Goal: Information Seeking & Learning: Learn about a topic

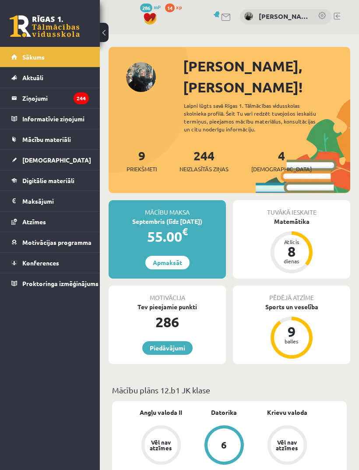
click at [21, 93] on link "Ziņojumi 244" at bounding box center [50, 98] width 78 height 20
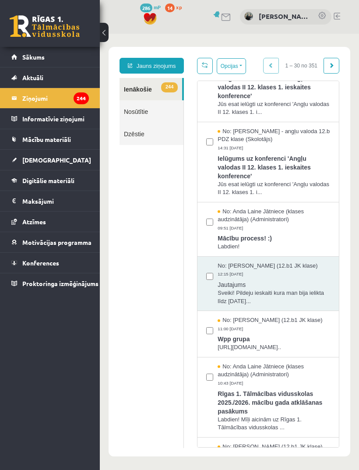
scroll to position [39, 0]
click at [32, 177] on span "Digitālie materiāli" at bounding box center [48, 181] width 52 height 8
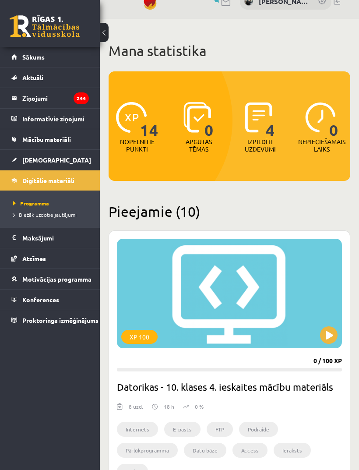
scroll to position [15, 0]
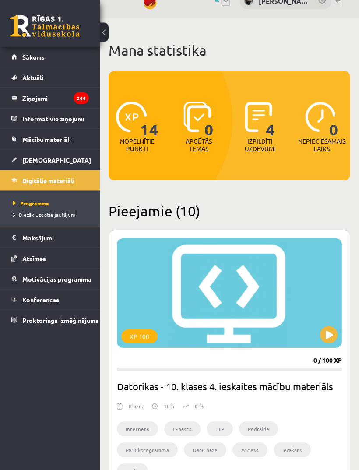
click at [265, 122] on img at bounding box center [258, 117] width 27 height 31
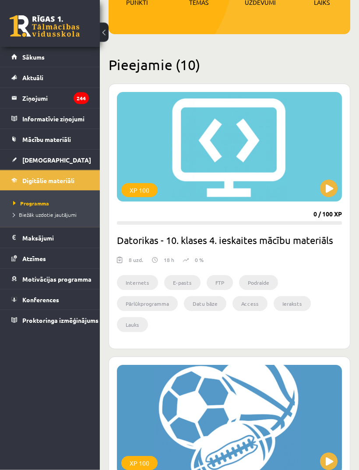
scroll to position [162, 0]
click at [40, 159] on span "[DEMOGRAPHIC_DATA]" at bounding box center [56, 160] width 69 height 8
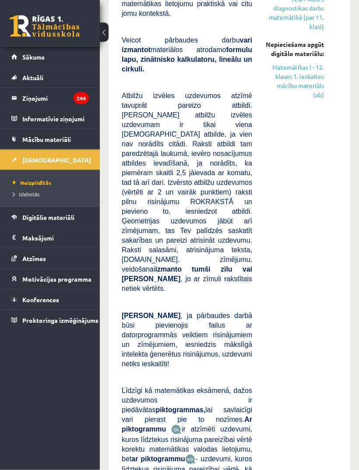
scroll to position [301, 0]
click at [311, 100] on link "Matemātikas I - 12. klases 1. ieskaites mācību materiāls (ab)" at bounding box center [294, 81] width 59 height 37
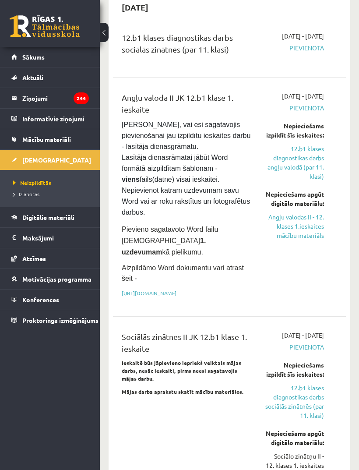
scroll to position [892, 0]
click at [305, 219] on link "Angļu valodas II - 12. klases 1.ieskaites mācību materiāls" at bounding box center [294, 227] width 59 height 28
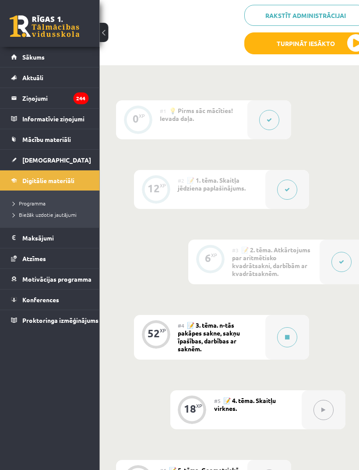
scroll to position [341, 24]
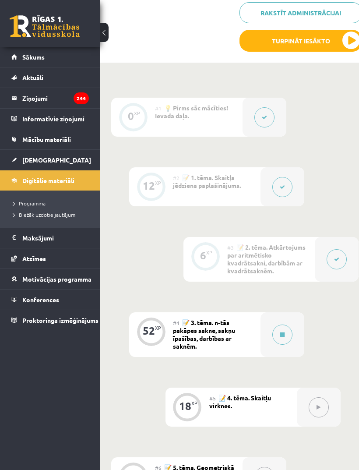
click at [284, 327] on button at bounding box center [282, 335] width 20 height 20
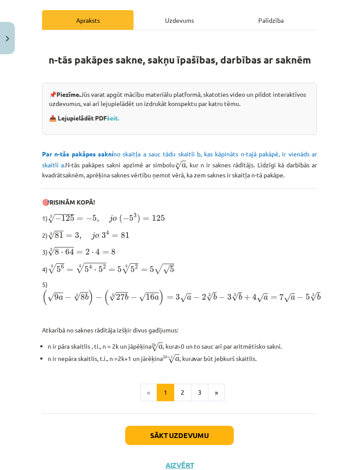
scroll to position [132, 0]
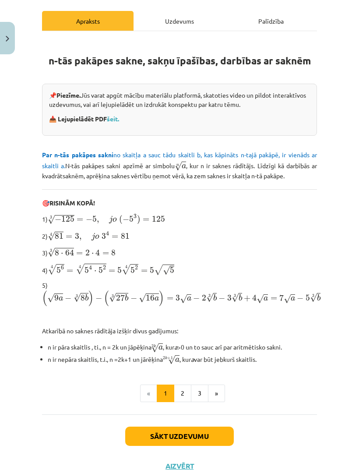
click at [115, 119] on link "šeit." at bounding box center [113, 119] width 12 height 8
click at [12, 18] on div "Mācību tēma: Matemātikas i - 12. klases 1. ieskaites mācību materiāls (ab) #4 📝…" at bounding box center [179, 235] width 359 height 470
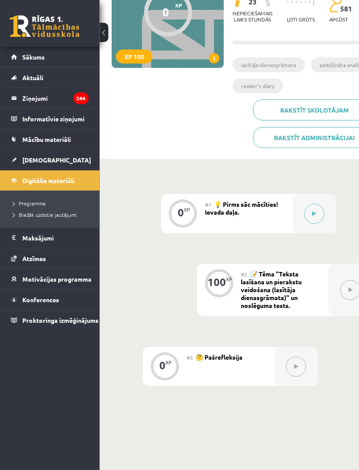
scroll to position [109, 10]
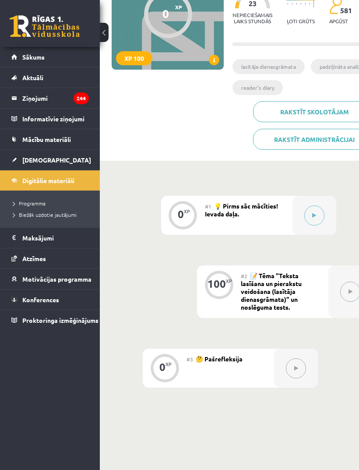
click at [314, 215] on icon at bounding box center [314, 215] width 4 height 5
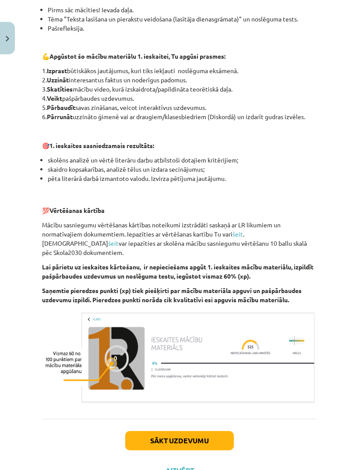
scroll to position [460, 0]
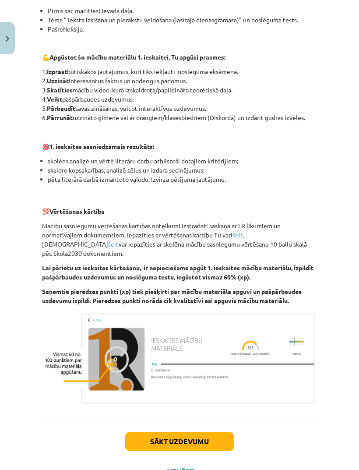
click at [225, 434] on button "Sākt uzdevumu" at bounding box center [179, 441] width 109 height 19
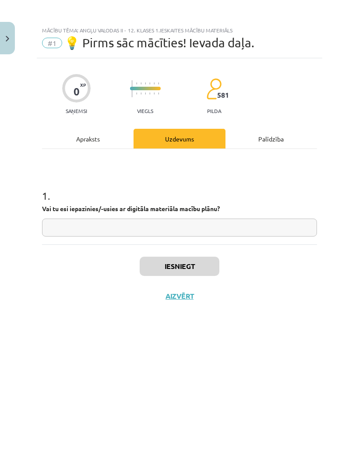
scroll to position [0, 0]
click at [303, 233] on input "text" at bounding box center [179, 228] width 275 height 18
type input "**"
click at [197, 262] on button "Iesniegt" at bounding box center [180, 266] width 80 height 19
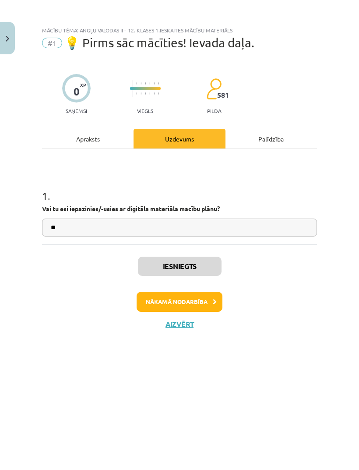
click at [211, 307] on button "Nākamā nodarbība" at bounding box center [180, 302] width 86 height 20
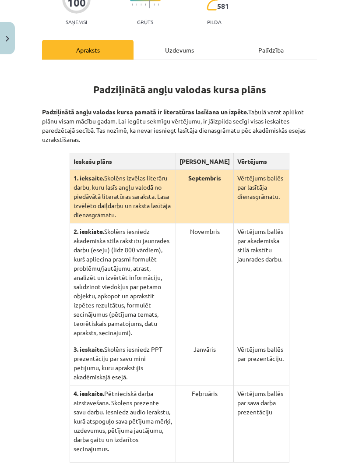
scroll to position [120, 0]
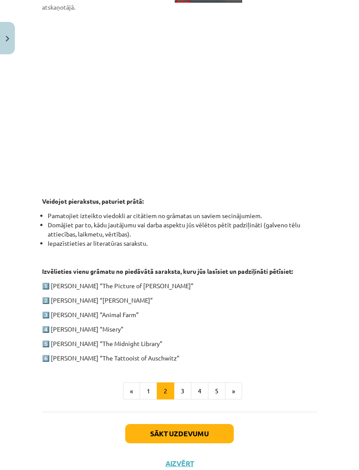
scroll to position [306, 0]
click at [180, 383] on button "3" at bounding box center [183, 392] width 18 height 18
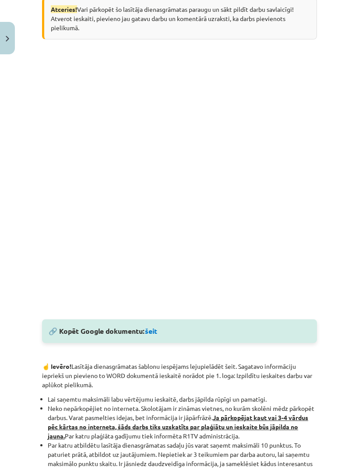
scroll to position [185, 0]
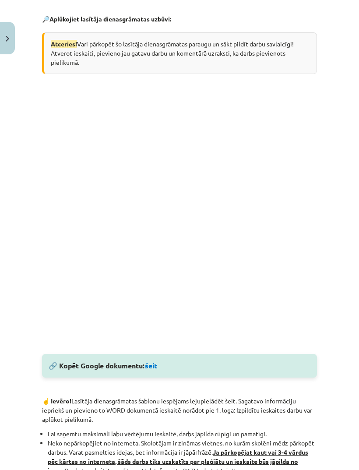
click at [157, 364] on link "šeit" at bounding box center [151, 365] width 12 height 9
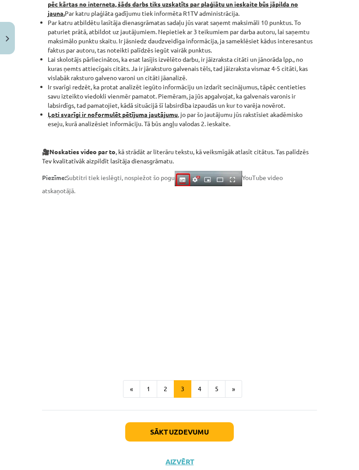
scroll to position [641, 0]
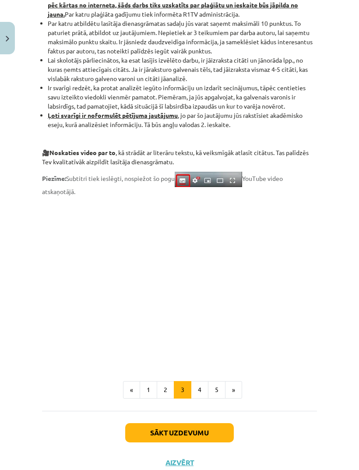
click at [54, 360] on span at bounding box center [182, 357] width 280 height 8
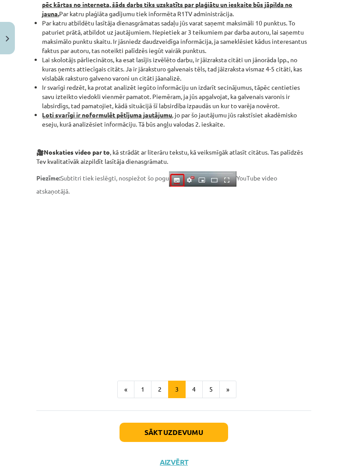
scroll to position [641, 6]
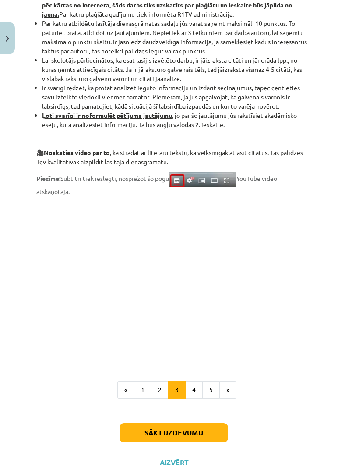
click at [199, 398] on button "4" at bounding box center [194, 390] width 18 height 18
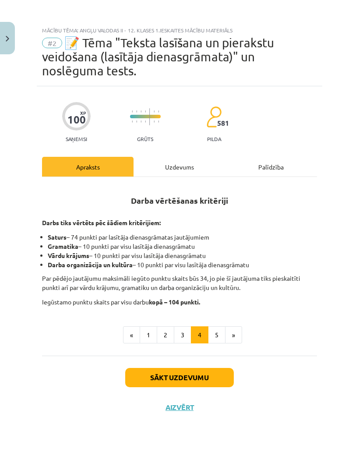
click at [221, 335] on button "5" at bounding box center [217, 335] width 18 height 18
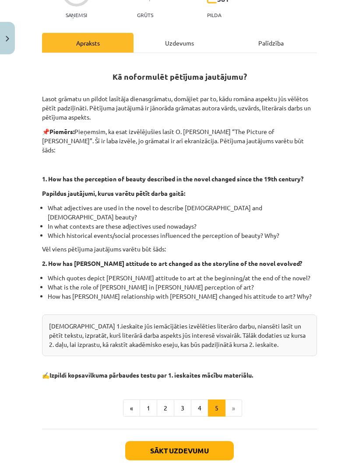
scroll to position [124, 0]
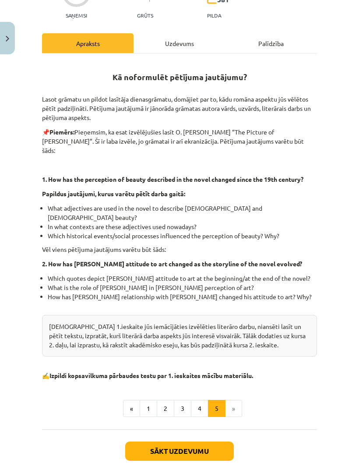
click at [222, 441] on button "Sākt uzdevumu" at bounding box center [179, 450] width 109 height 19
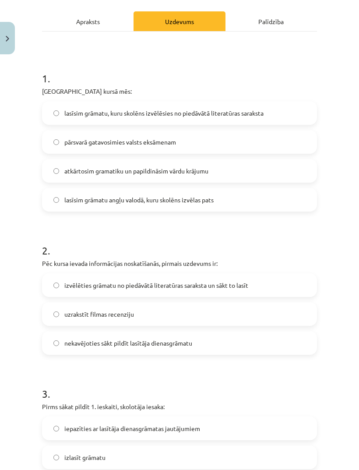
scroll to position [145, 0]
click at [64, 112] on span "lasīsim grāmatu, kuru skolēns izvēlēsies no piedāvātā literatūras saraksta" at bounding box center [163, 113] width 199 height 9
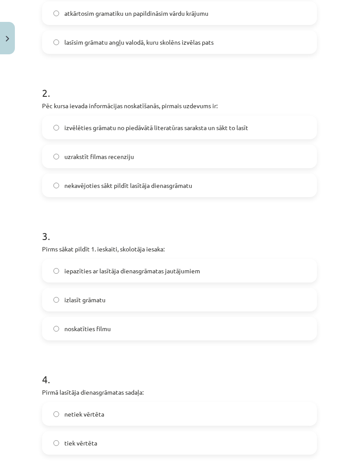
scroll to position [302, 0]
click at [71, 134] on label "izvēlēties grāmatu no piedāvātā literatūras saraksta un sākt to lasīt" at bounding box center [179, 128] width 273 height 22
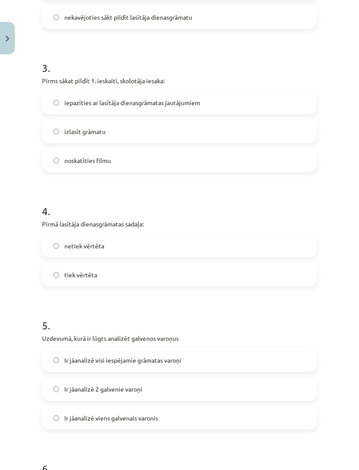
scroll to position [471, 0]
click at [70, 110] on label "iepazīties ar lasītāja dienasgrāmatas jautājumiem" at bounding box center [179, 103] width 273 height 22
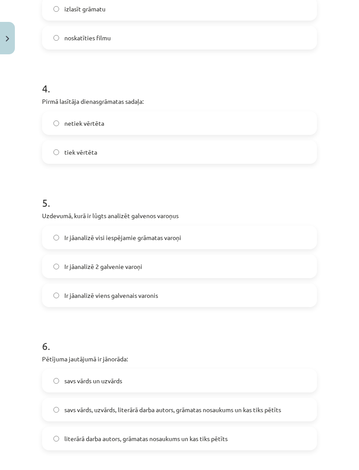
scroll to position [594, 0]
click at [69, 153] on span "tiek vērtēta" at bounding box center [80, 152] width 33 height 9
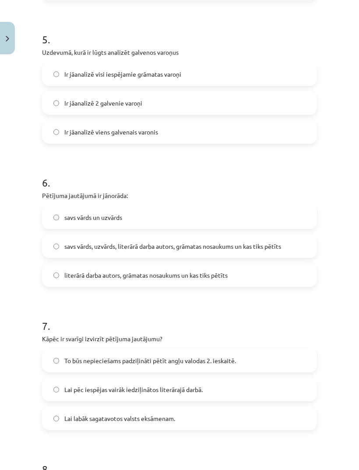
scroll to position [757, 0]
click at [64, 109] on label "Ir jāanalizē 2 galvenie varoņi" at bounding box center [179, 103] width 273 height 22
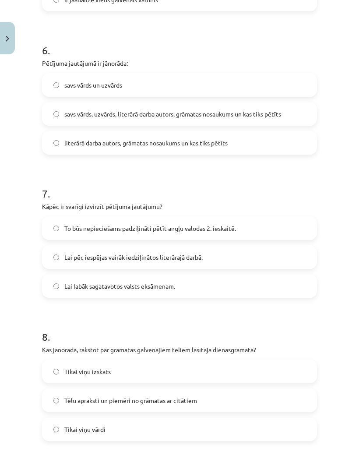
scroll to position [893, 0]
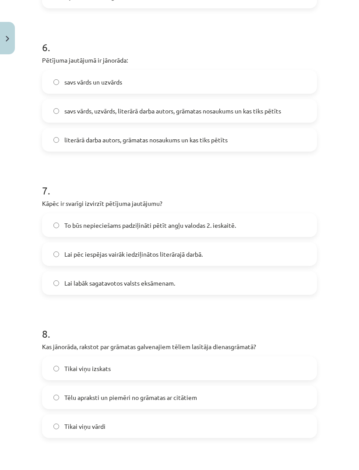
click at [70, 139] on span "literārā darba autors, grāmatas nosaukums un kas tiks pētīts" at bounding box center [145, 139] width 163 height 9
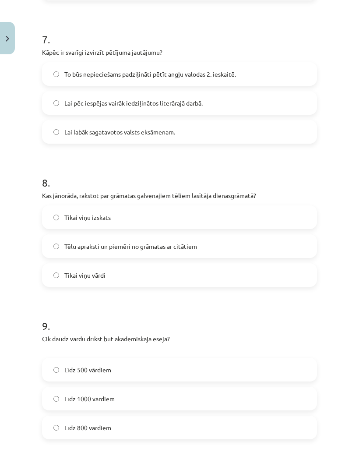
scroll to position [1043, 0]
click at [284, 84] on label "To būs nepieciešams padziļināti pētīt angļu valodas 2. ieskaitē." at bounding box center [179, 75] width 273 height 22
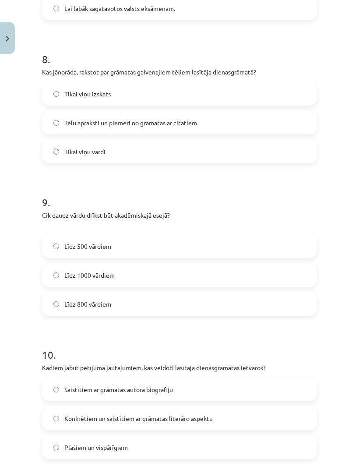
scroll to position [1168, 0]
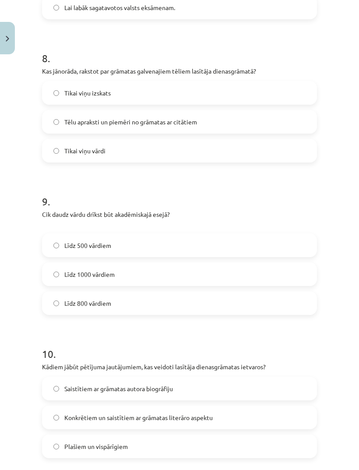
click at [301, 131] on label "Tēlu apraksti un piemēri no grāmatas ar citātiem" at bounding box center [179, 122] width 273 height 22
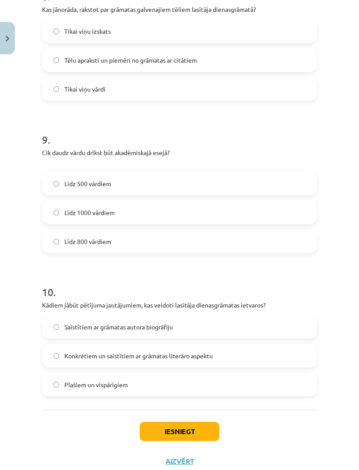
scroll to position [1229, 0]
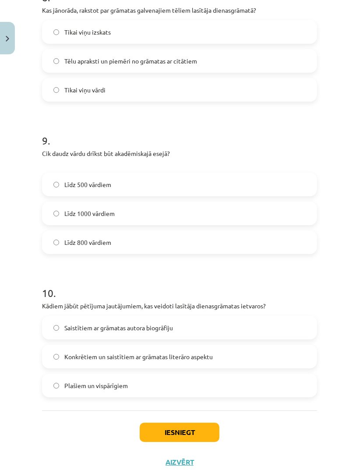
click at [299, 244] on label "Līdz 800 vārdiem" at bounding box center [179, 242] width 273 height 22
click at [288, 362] on label "Konkrētiem un saistītiem ar grāmatas literāro aspektu" at bounding box center [179, 357] width 273 height 22
click at [214, 433] on button "Iesniegt" at bounding box center [180, 432] width 80 height 19
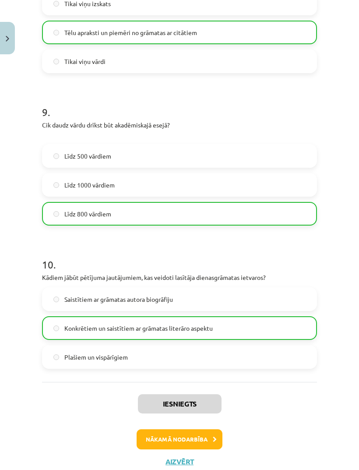
scroll to position [1257, 0]
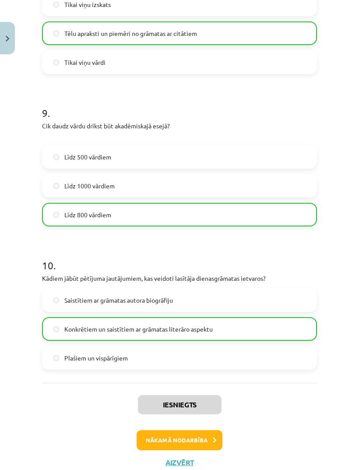
click at [210, 440] on button "Nākamā nodarbība" at bounding box center [180, 440] width 86 height 20
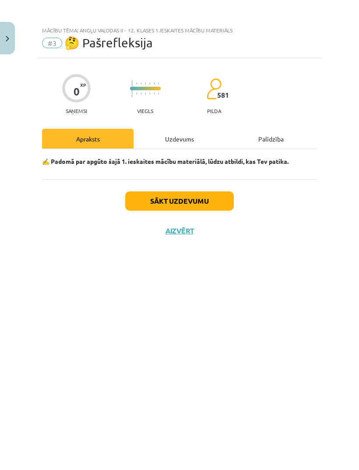
click at [221, 203] on button "Sākt uzdevumu" at bounding box center [179, 200] width 109 height 19
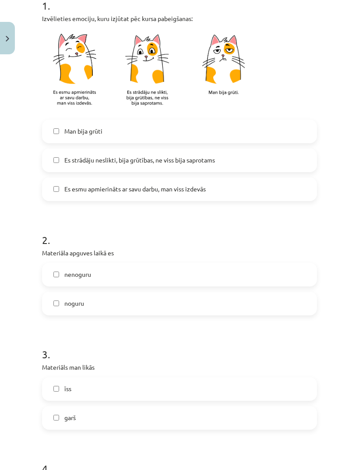
scroll to position [190, 0]
click at [289, 150] on label "Es strādāju neslikti, bija grūtības, ne viss bija saprotams" at bounding box center [179, 161] width 273 height 22
click at [275, 179] on label "Es esmu apmierināts ar savu darbu, man viss izdevās" at bounding box center [179, 190] width 273 height 22
click at [272, 150] on label "Es strādāju neslikti, bija grūtības, ne viss bija saprotams" at bounding box center [179, 161] width 273 height 22
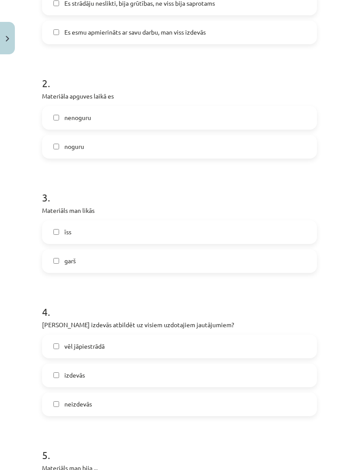
scroll to position [348, 0]
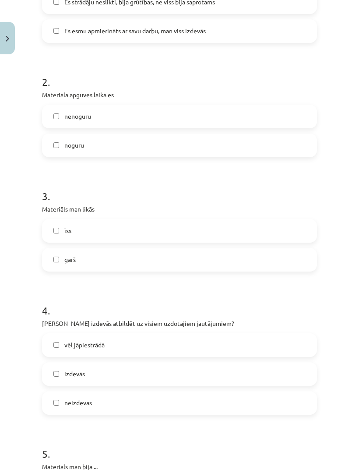
click at [286, 106] on label "nenoguru" at bounding box center [179, 117] width 273 height 22
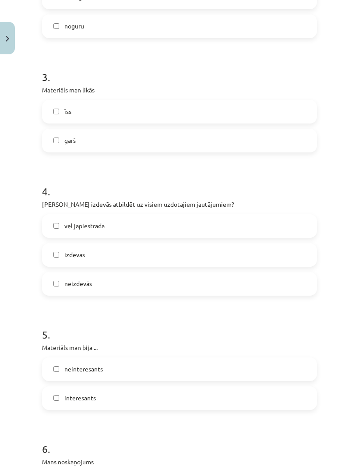
scroll to position [467, 0]
click at [303, 101] on label "īss" at bounding box center [179, 112] width 273 height 22
click at [288, 130] on label "garš" at bounding box center [179, 141] width 273 height 22
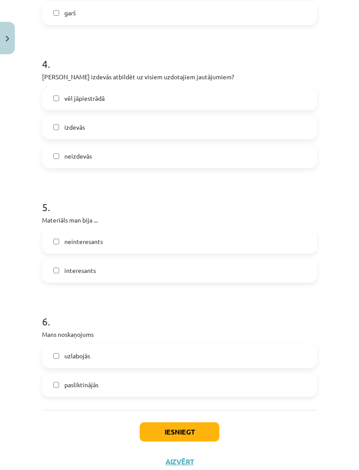
scroll to position [594, 0]
click at [298, 117] on label "izdevās" at bounding box center [179, 128] width 273 height 22
click at [284, 260] on label "interesants" at bounding box center [179, 271] width 273 height 22
click at [231, 346] on label "uzlabojās" at bounding box center [179, 357] width 273 height 22
click at [200, 423] on button "Iesniegt" at bounding box center [180, 432] width 80 height 19
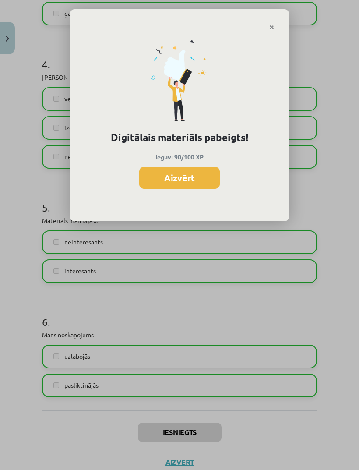
click at [192, 174] on button "Aizvērt" at bounding box center [179, 178] width 81 height 22
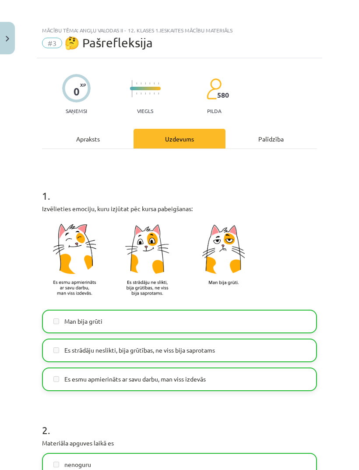
click at [6, 29] on button "Close" at bounding box center [7, 38] width 15 height 32
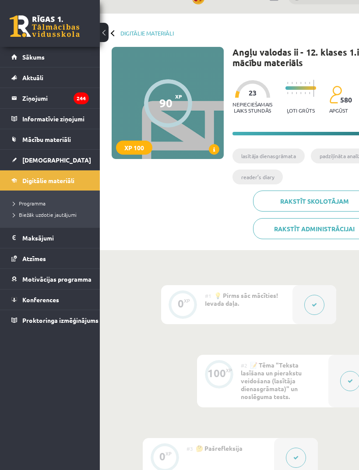
scroll to position [0, 10]
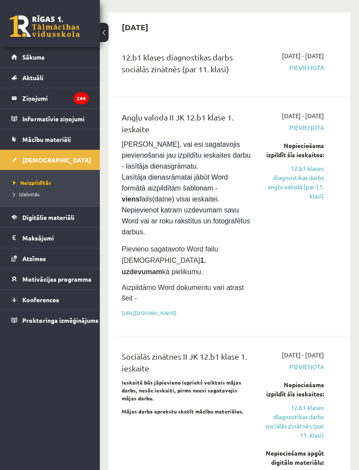
scroll to position [872, 0]
click at [287, 260] on div "2025-09-01 - 2025-09-30 Pievienota Nepieciešams izpildīt šīs ieskaites: 12.b1 k…" at bounding box center [295, 217] width 72 height 211
click at [265, 261] on div "2025-09-01 - 2025-09-30 Pievienota Nepieciešams izpildīt šīs ieskaites: 12.b1 k…" at bounding box center [295, 217] width 72 height 211
click at [177, 310] on link "https://drive.google.com/drive/folders/1IHE_ip15KOAbO2Se1NDGwZ2e__vlzPUf?usp=sh…" at bounding box center [149, 313] width 55 height 7
